Goal: Information Seeking & Learning: Learn about a topic

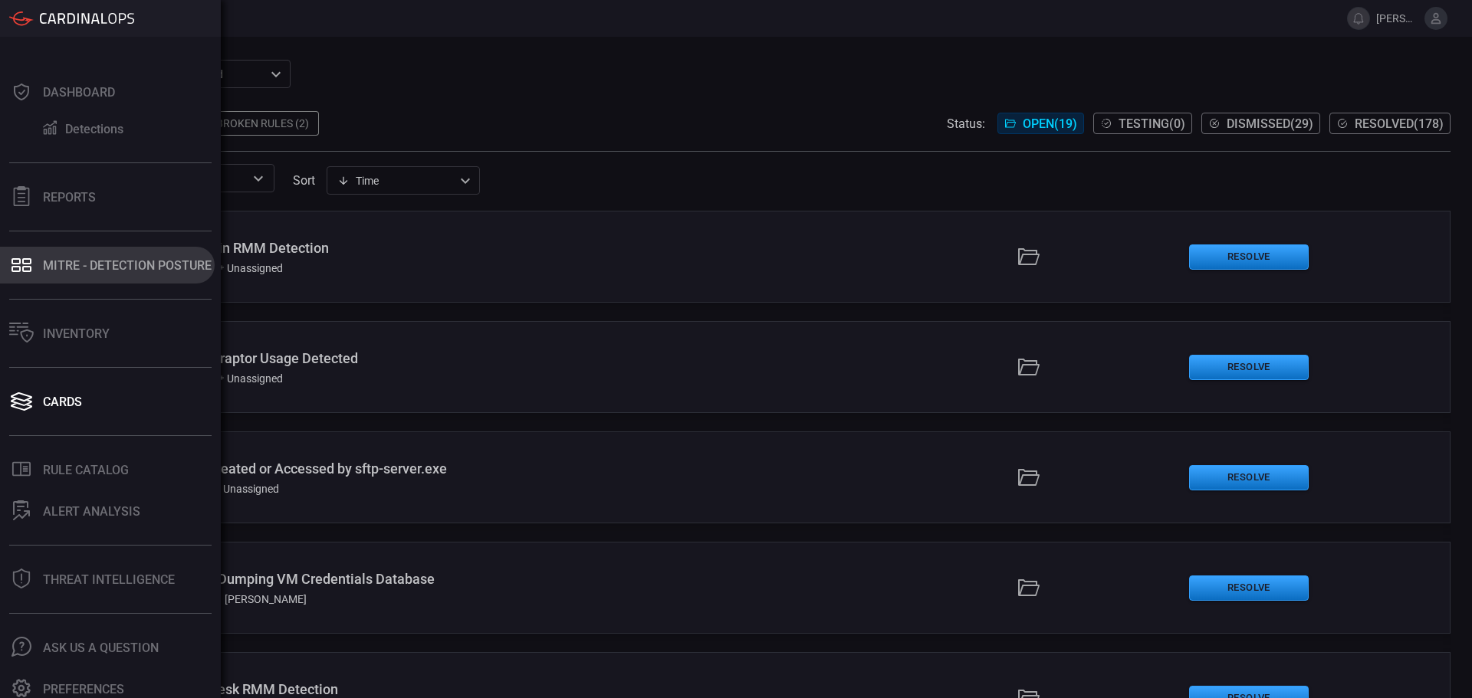
click at [111, 258] on div "MITRE - Detection Posture" at bounding box center [127, 265] width 169 height 15
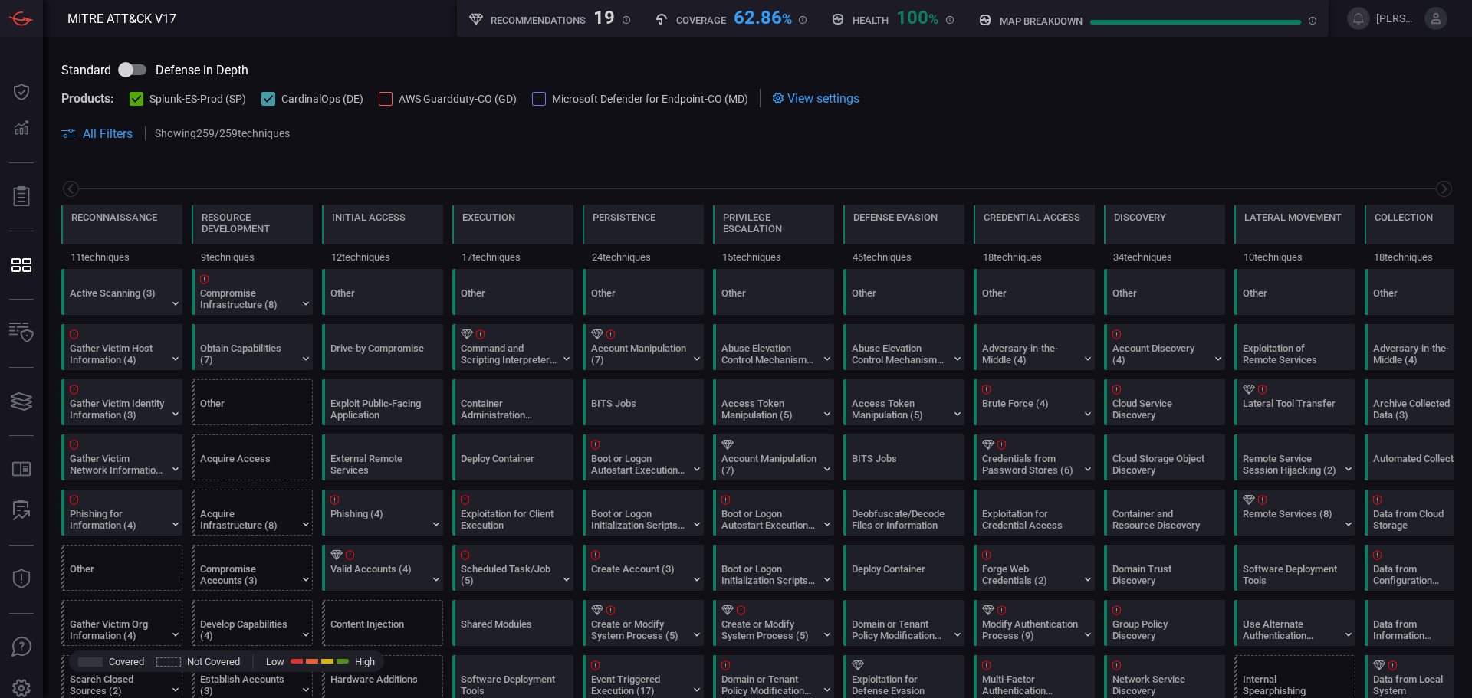
scroll to position [0, 201]
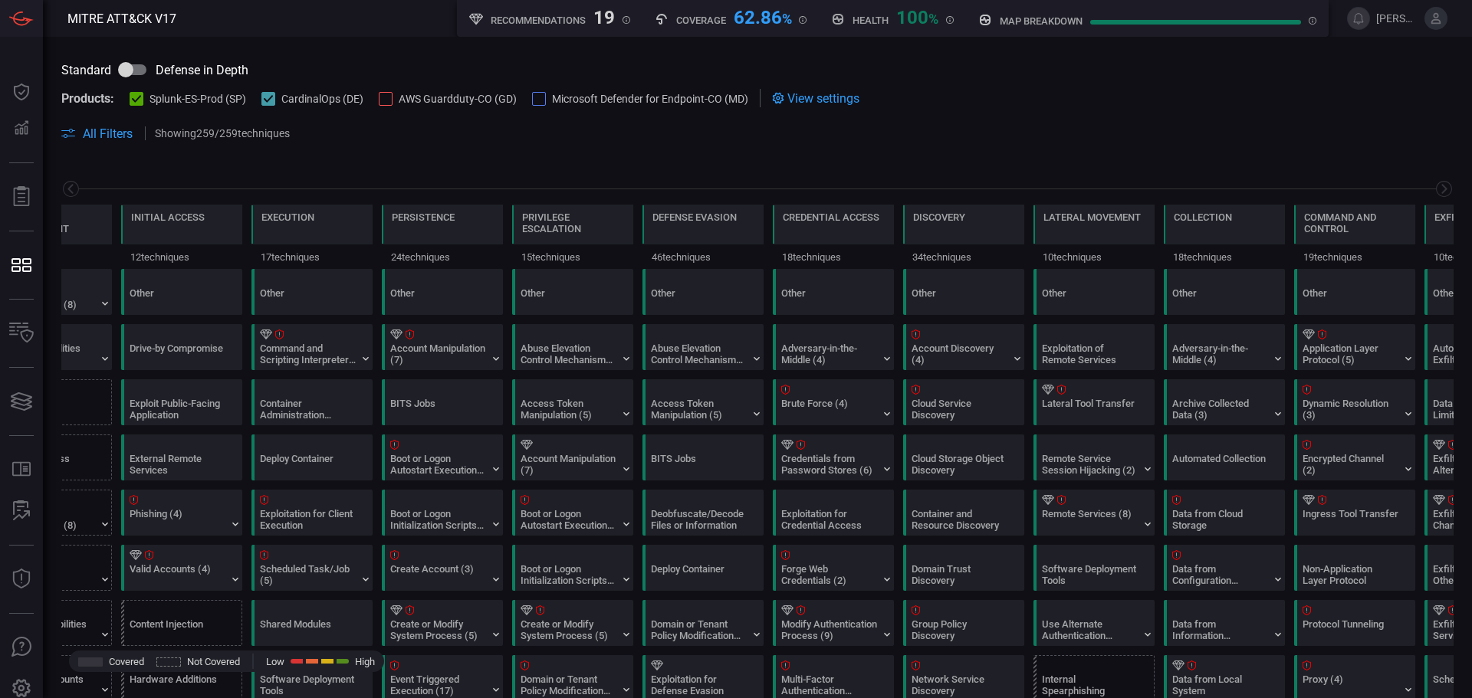
click at [745, 21] on div "62.86 %" at bounding box center [763, 16] width 58 height 18
click at [125, 62] on input "checkbox" at bounding box center [125, 69] width 87 height 29
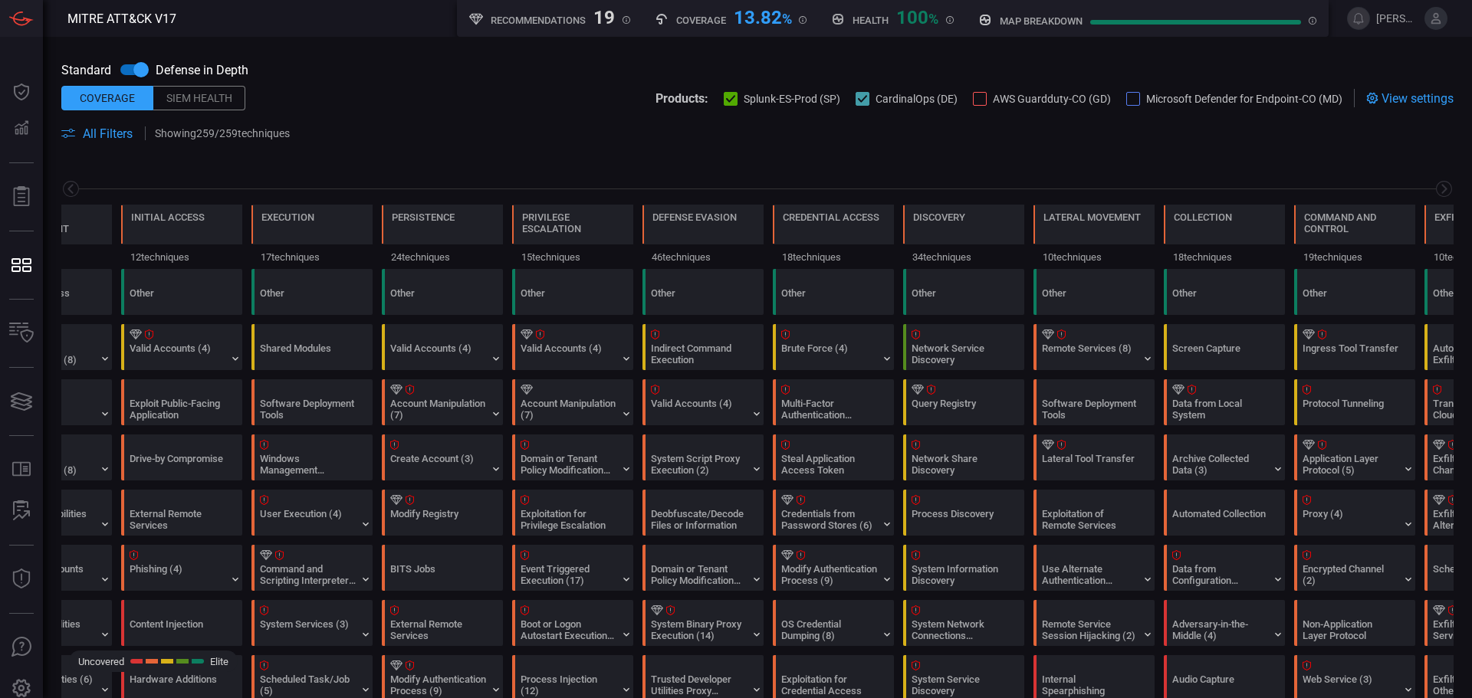
click at [125, 62] on input "checkbox" at bounding box center [140, 69] width 87 height 29
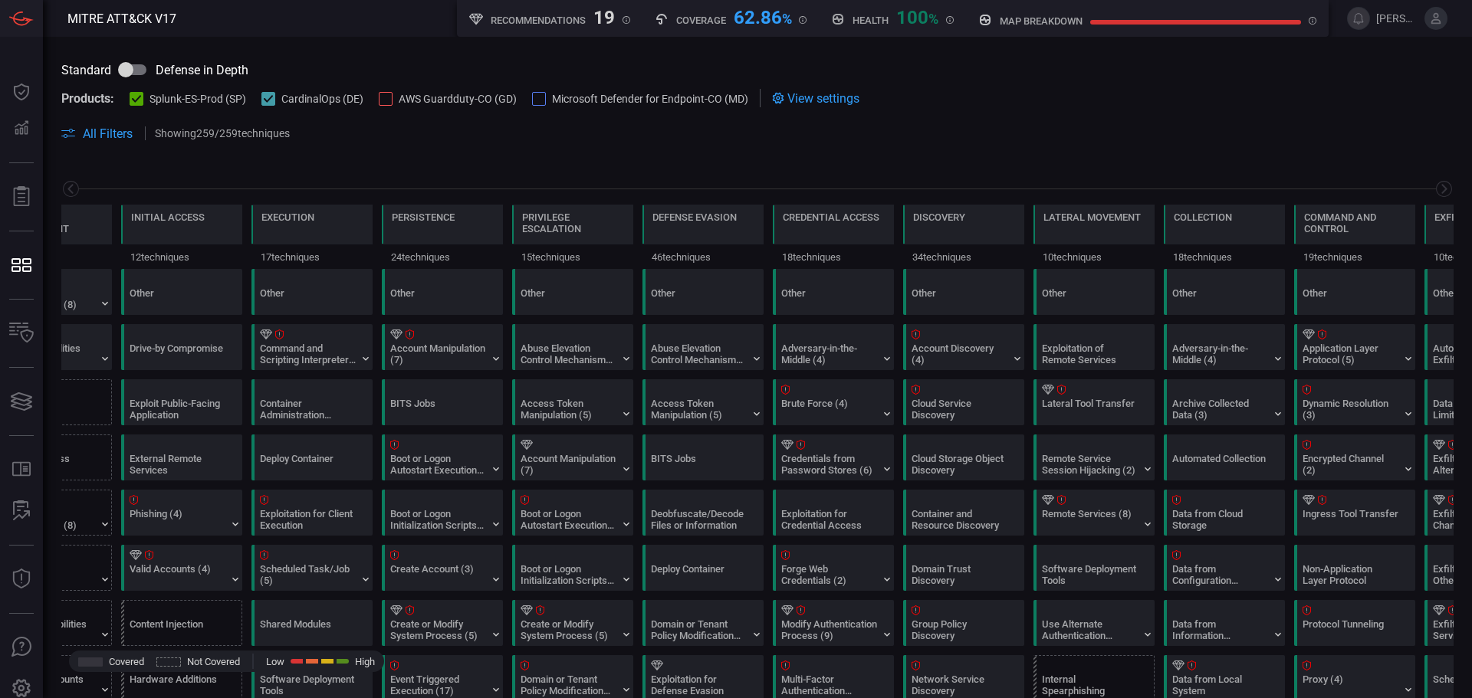
click at [125, 62] on input "checkbox" at bounding box center [125, 69] width 87 height 29
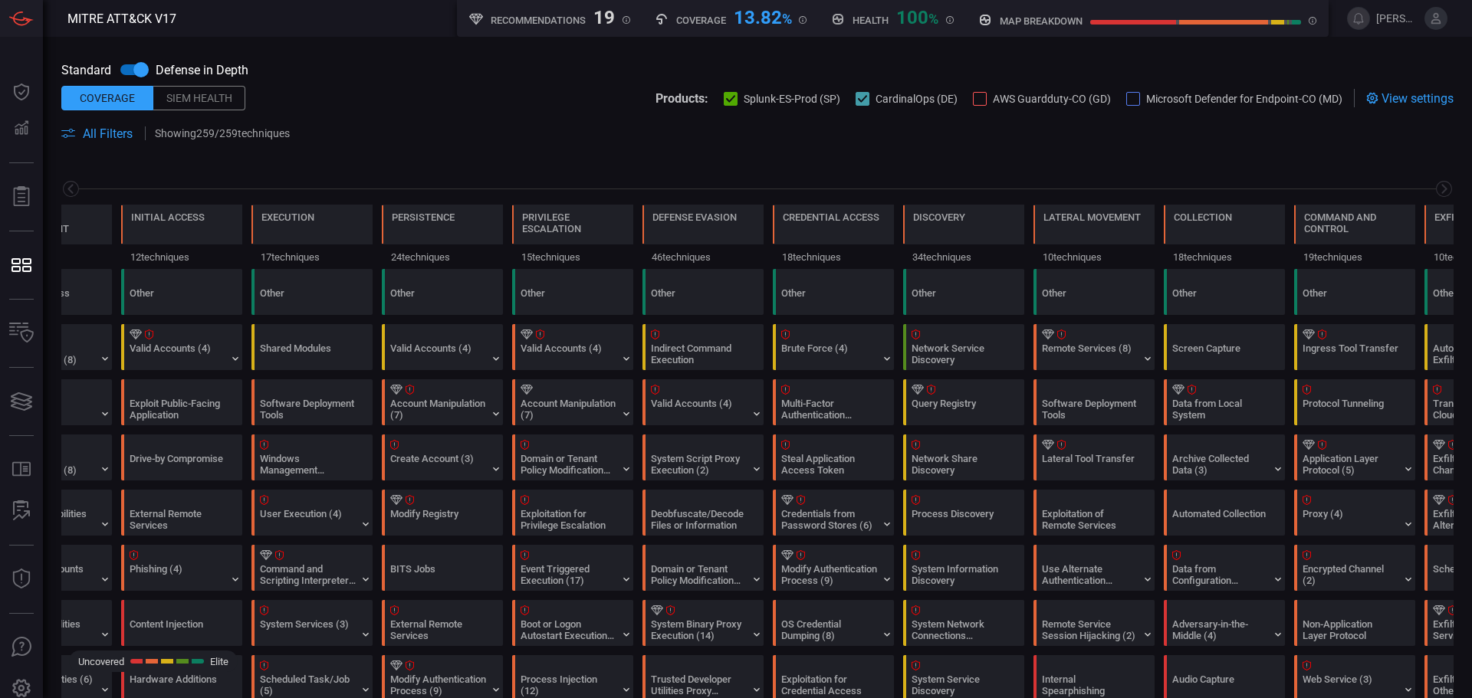
click at [121, 74] on input "checkbox" at bounding box center [140, 69] width 87 height 29
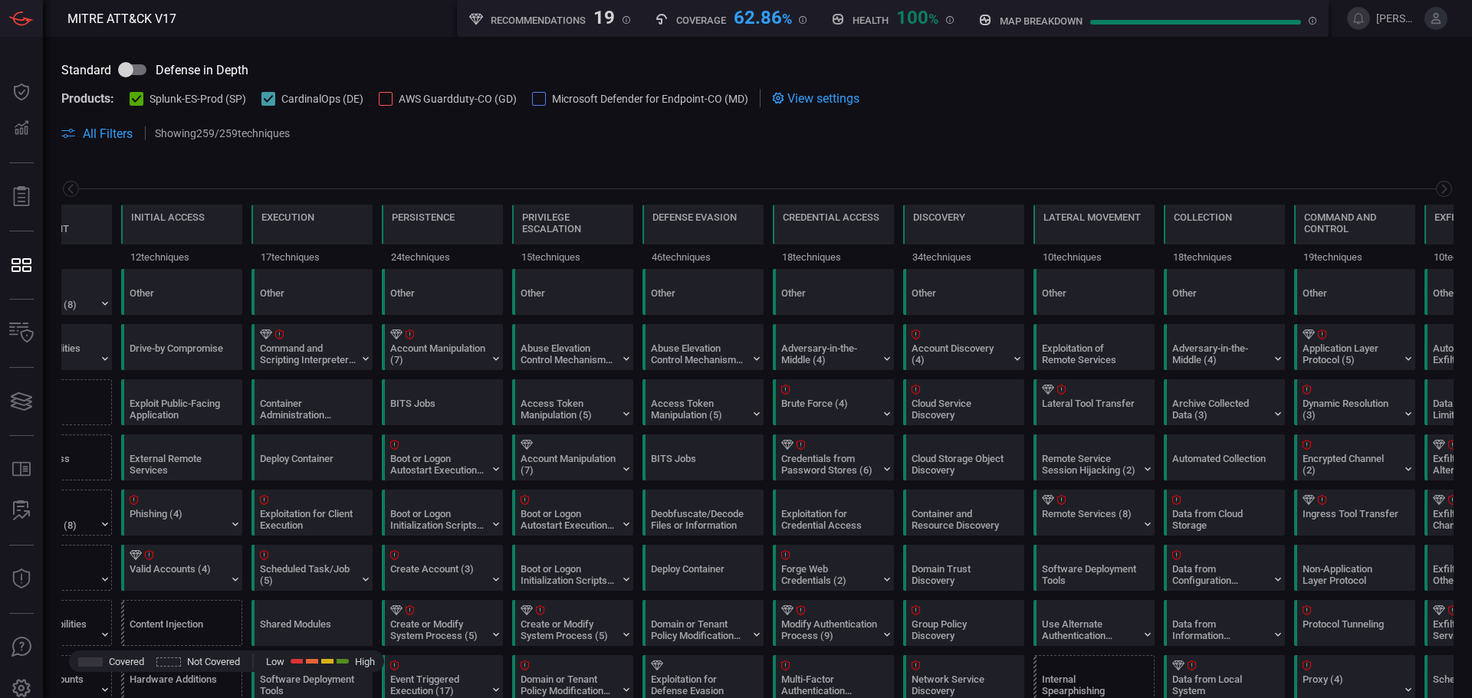
click at [131, 73] on input "checkbox" at bounding box center [125, 69] width 87 height 29
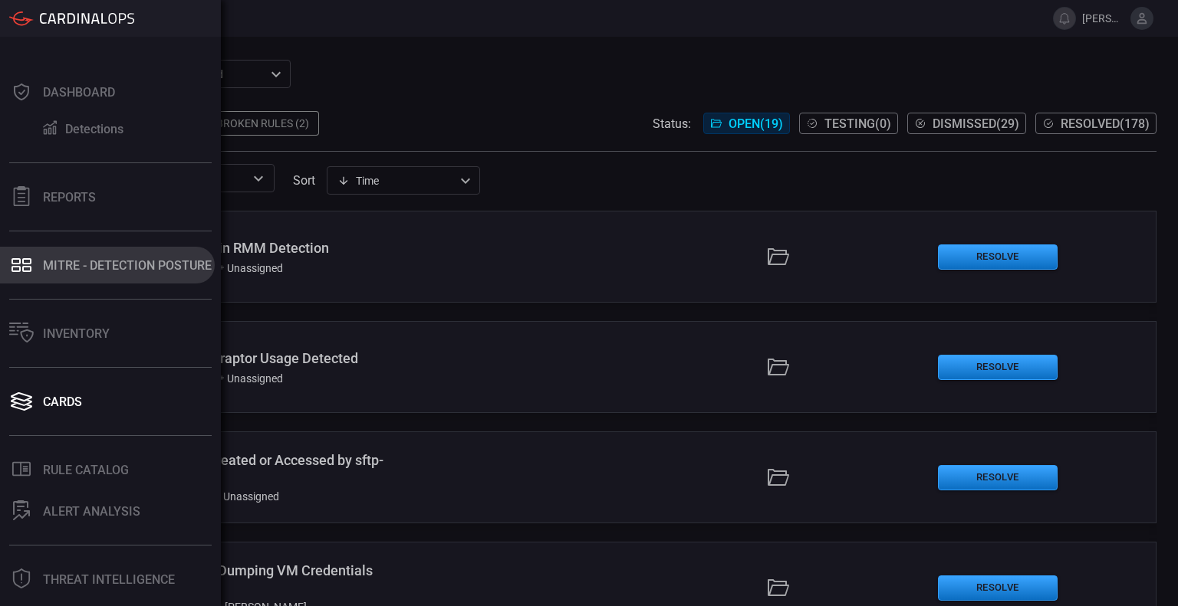
click at [31, 265] on icon at bounding box center [21, 265] width 25 height 21
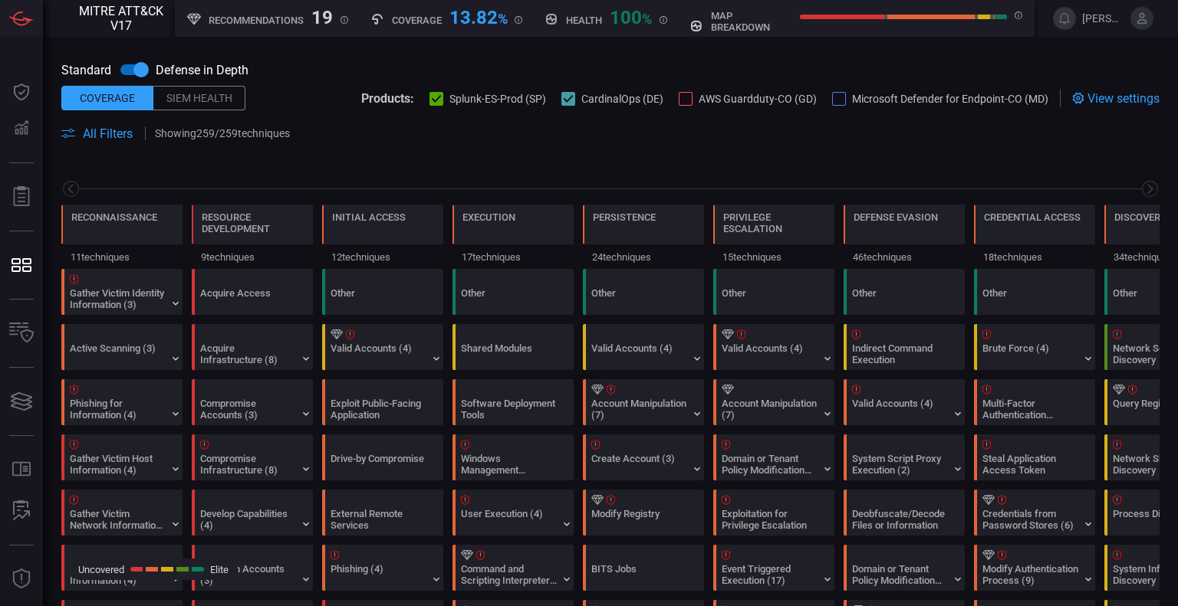
scroll to position [0, 201]
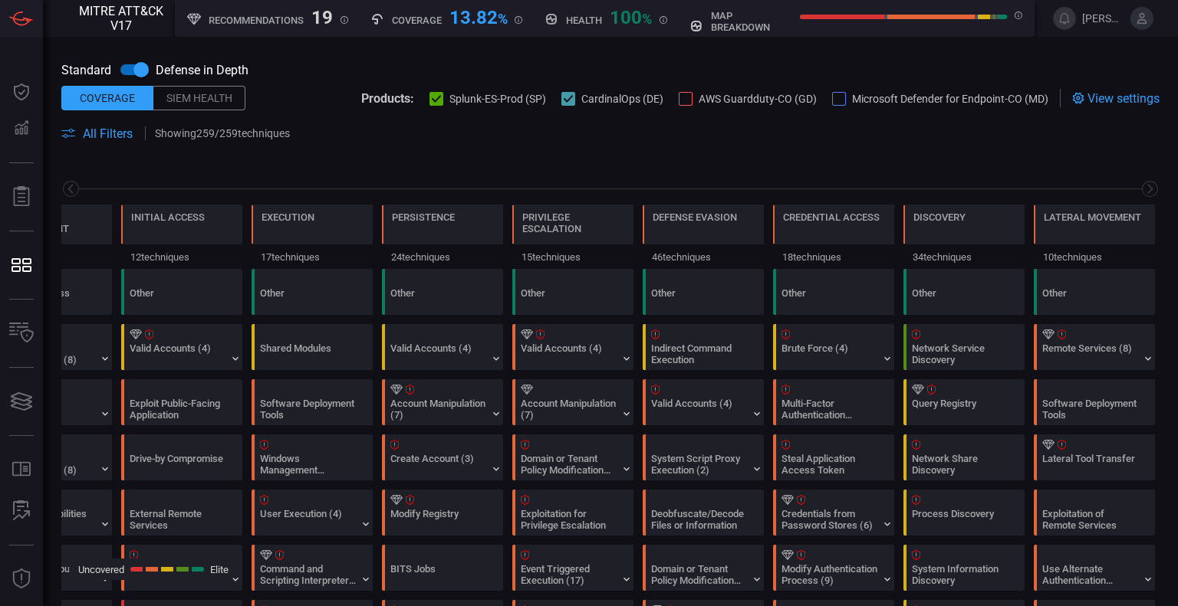
click at [663, 94] on div "Products: Splunk-ES-Prod (SP) CardinalOps (DE) AWS Guardduty-CO (GD) Microsoft …" at bounding box center [704, 98] width 687 height 18
click at [678, 97] on div at bounding box center [685, 99] width 14 height 14
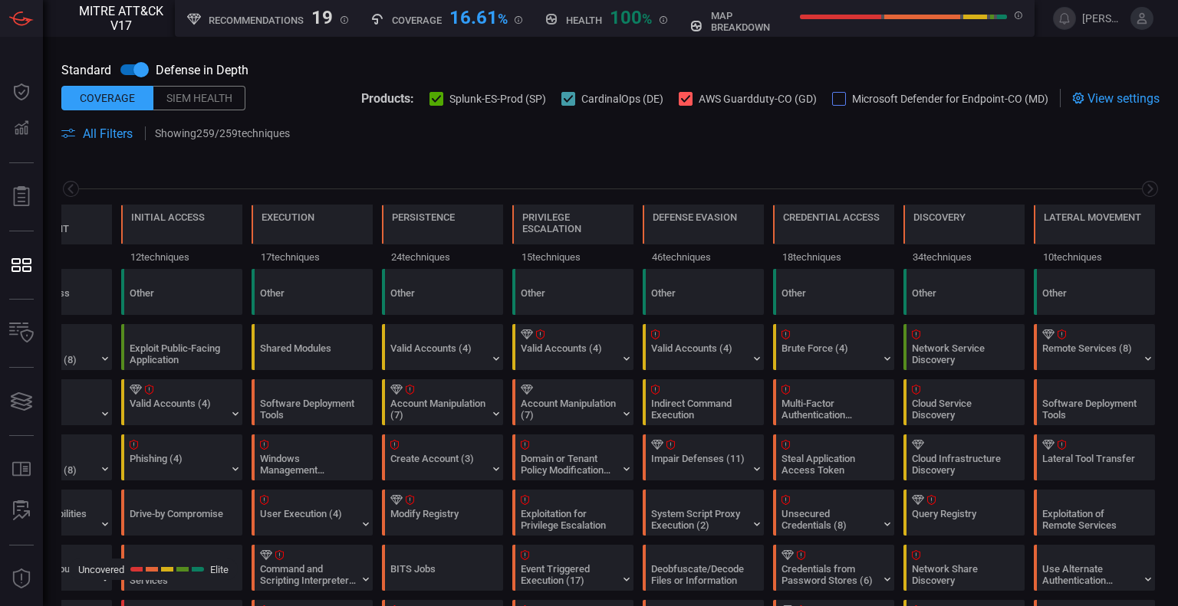
click at [832, 92] on div at bounding box center [839, 99] width 14 height 14
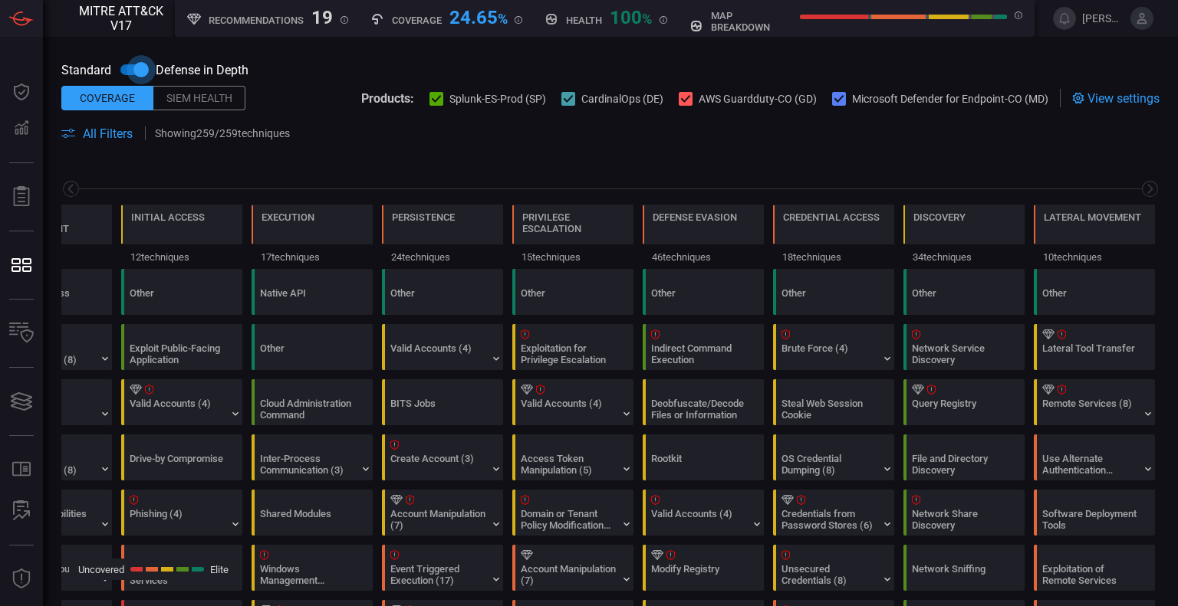
click at [115, 75] on input "checkbox" at bounding box center [140, 69] width 87 height 29
